Goal: Navigation & Orientation: Understand site structure

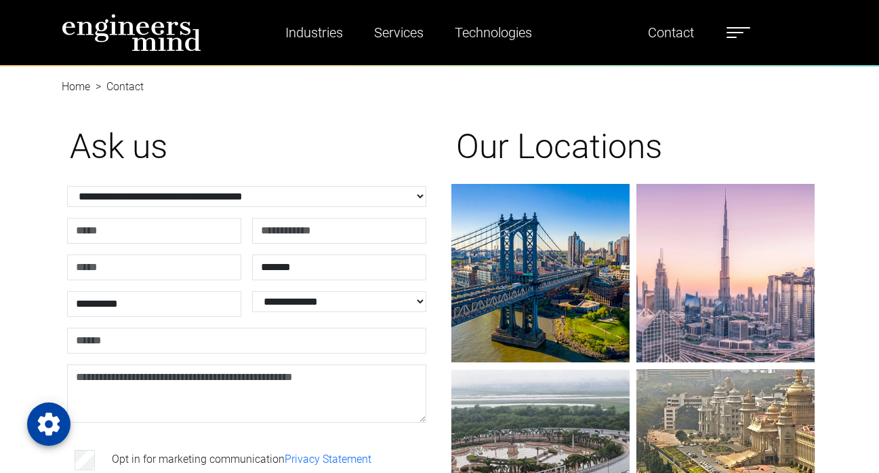
select select "**********"
click at [127, 29] on img at bounding box center [132, 33] width 140 height 38
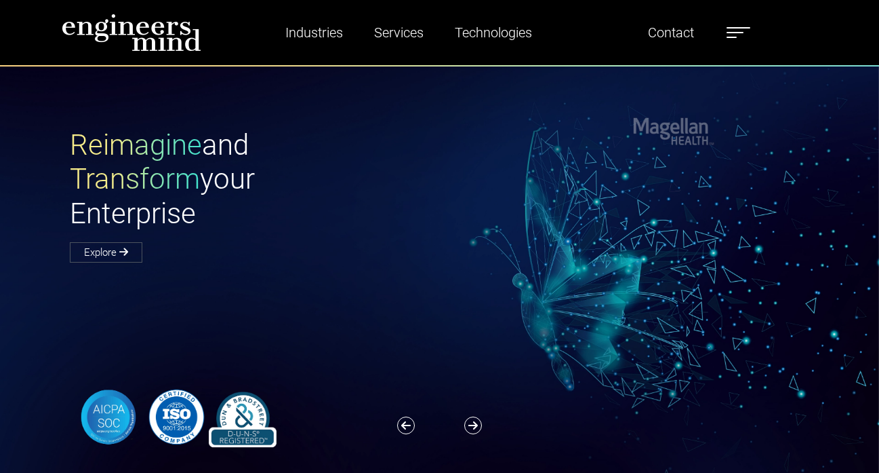
type input "**********"
select select "**********"
